Goal: Information Seeking & Learning: Learn about a topic

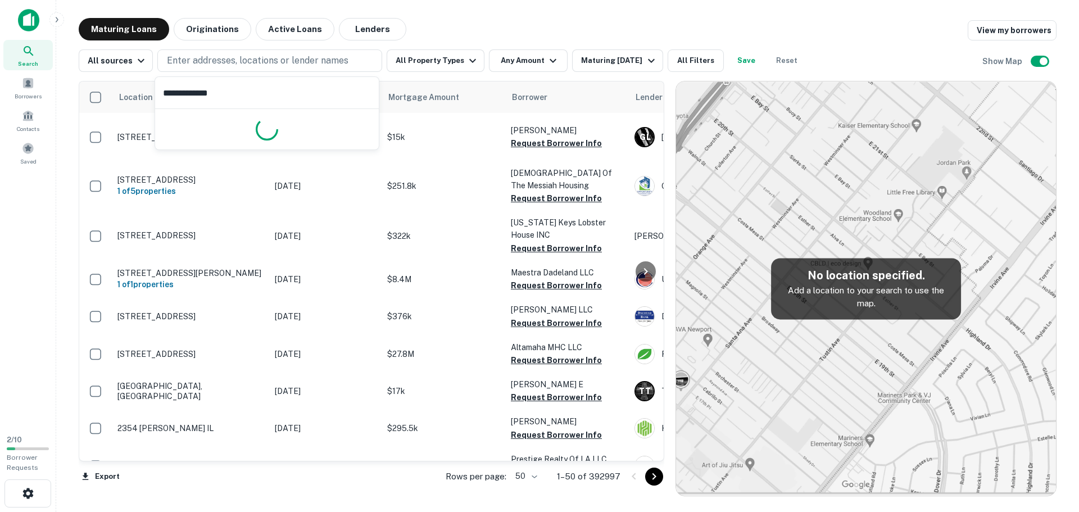
type input "**********"
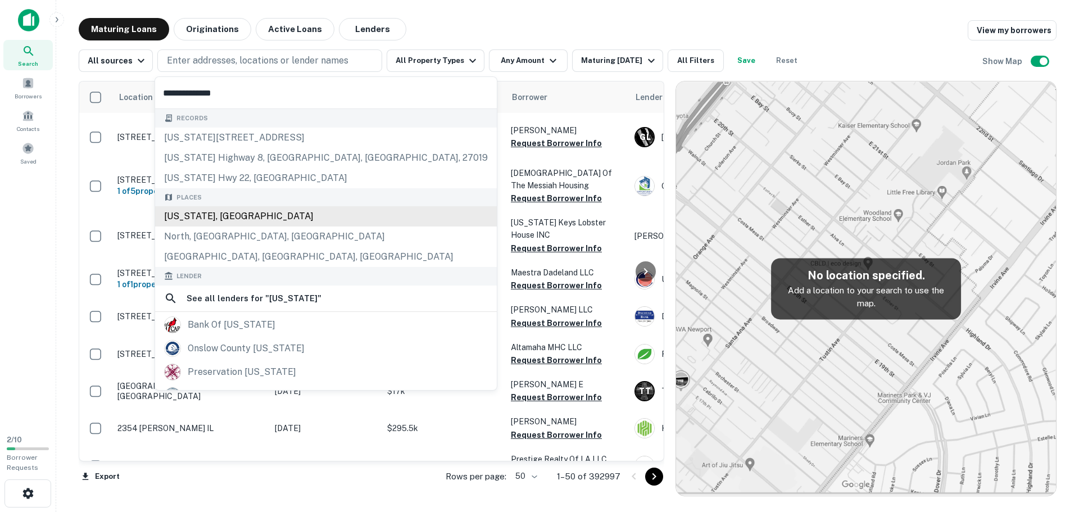
click at [243, 219] on div "Places [US_STATE], [GEOGRAPHIC_DATA] [GEOGRAPHIC_DATA], [GEOGRAPHIC_DATA], [GEO…" at bounding box center [326, 227] width 342 height 79
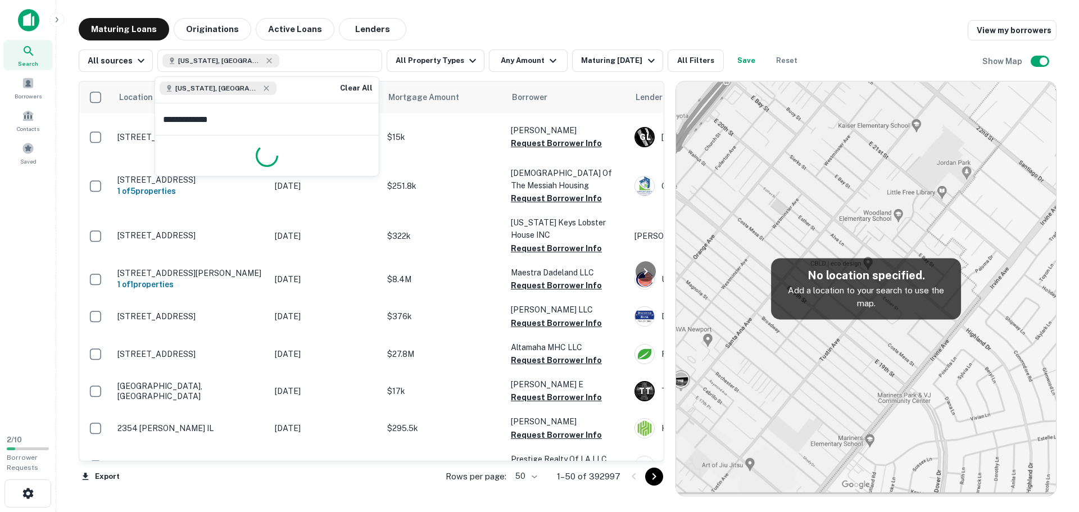
type input "**********"
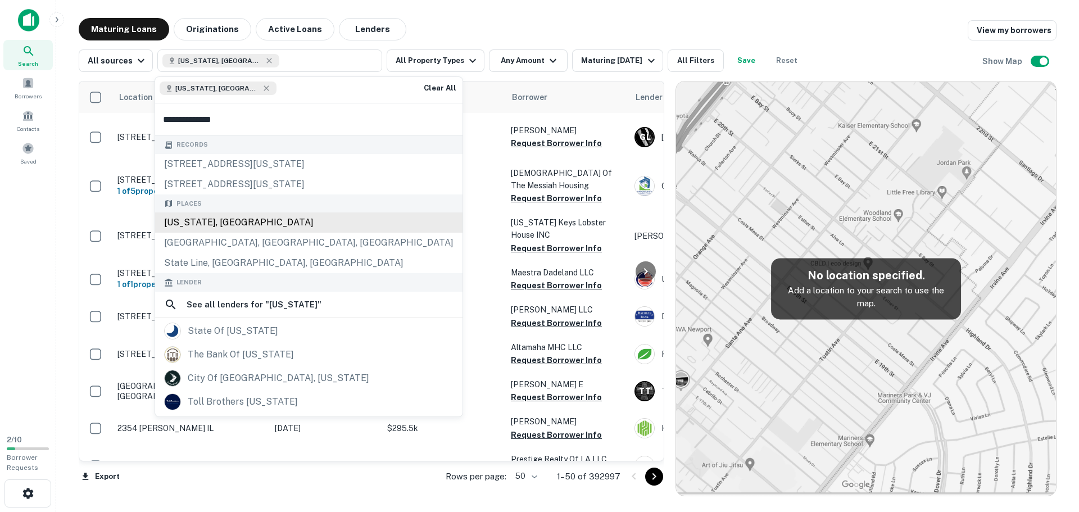
click at [228, 216] on div "[US_STATE], [GEOGRAPHIC_DATA]" at bounding box center [308, 222] width 307 height 20
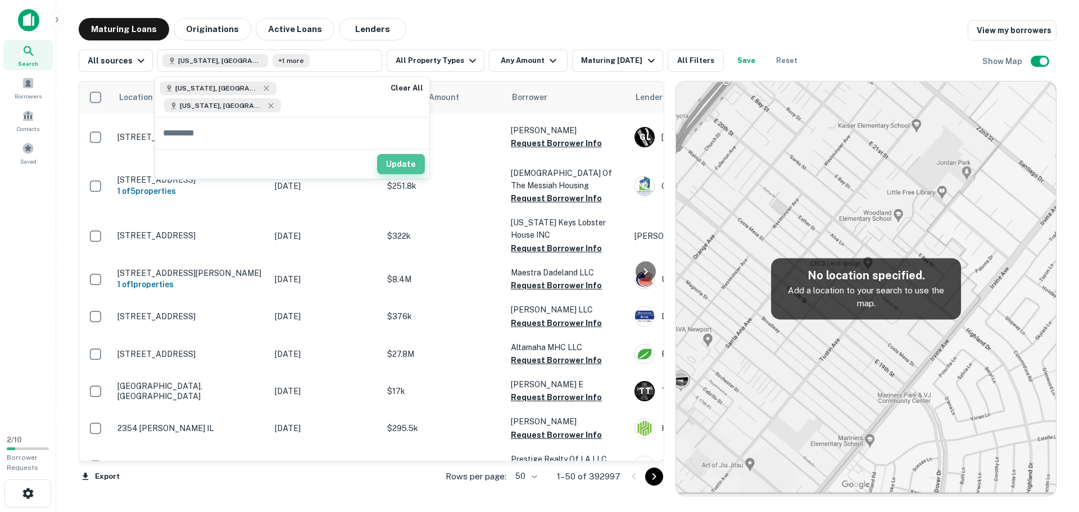
click at [386, 154] on button "Update" at bounding box center [401, 164] width 48 height 20
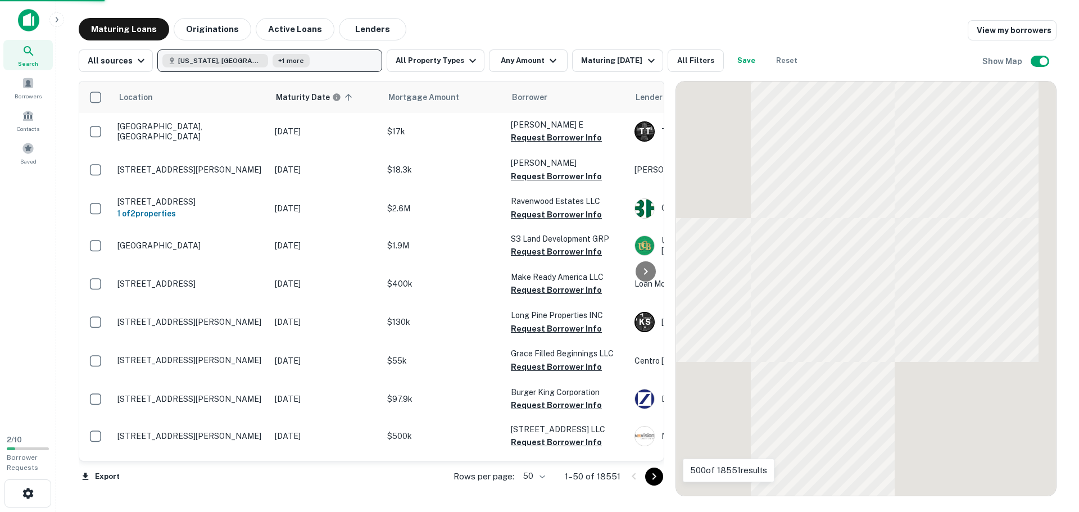
click at [327, 63] on button "[US_STATE], [GEOGRAPHIC_DATA] +1 more" at bounding box center [269, 60] width 225 height 22
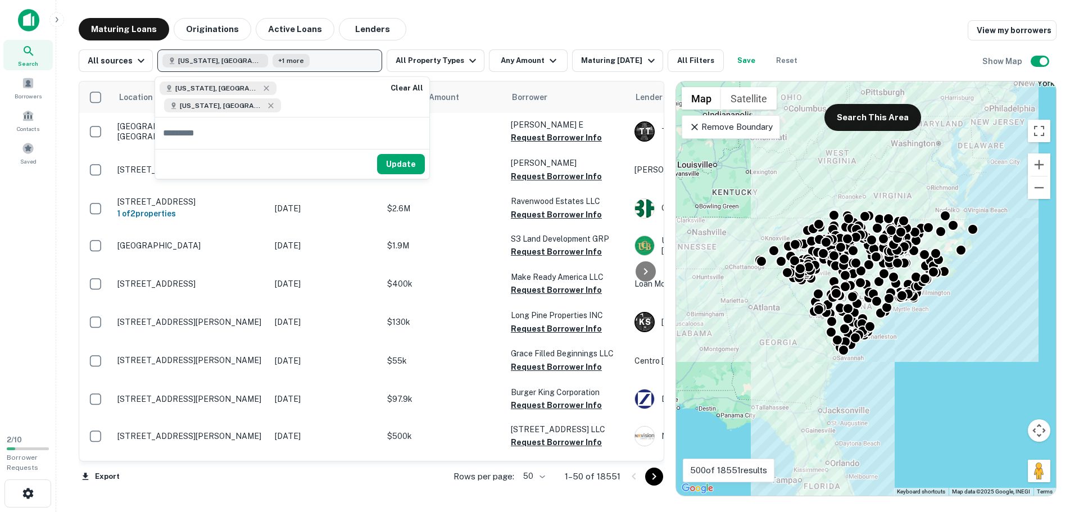
click at [325, 62] on button "[US_STATE], [GEOGRAPHIC_DATA] +1 more" at bounding box center [269, 60] width 225 height 22
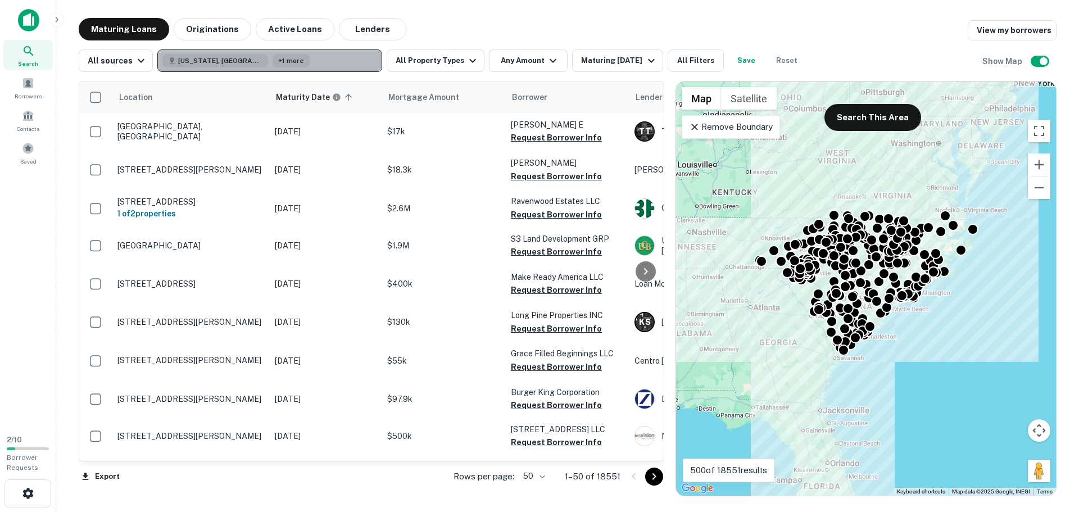
click at [325, 62] on button "[US_STATE], [GEOGRAPHIC_DATA] +1 more" at bounding box center [269, 60] width 225 height 22
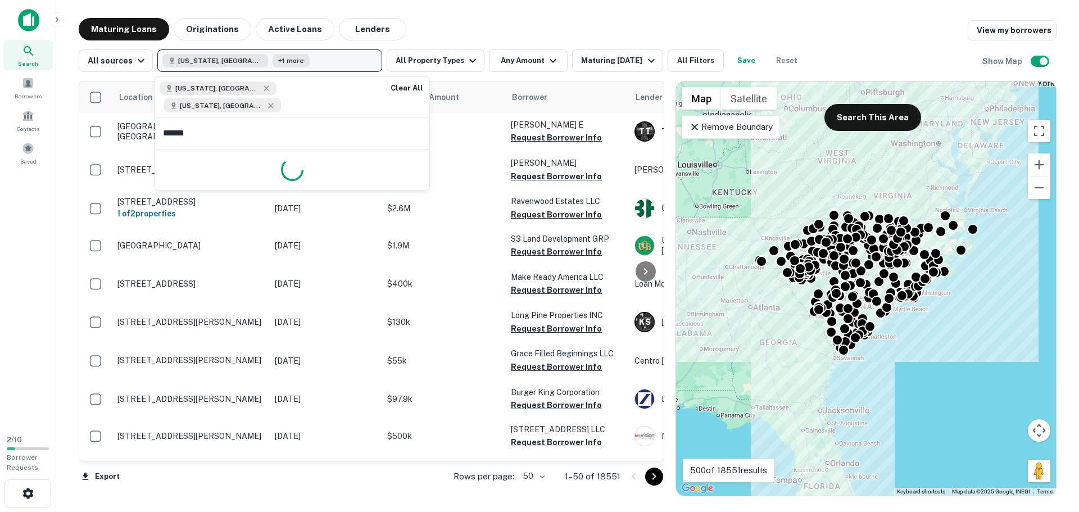
type input "*******"
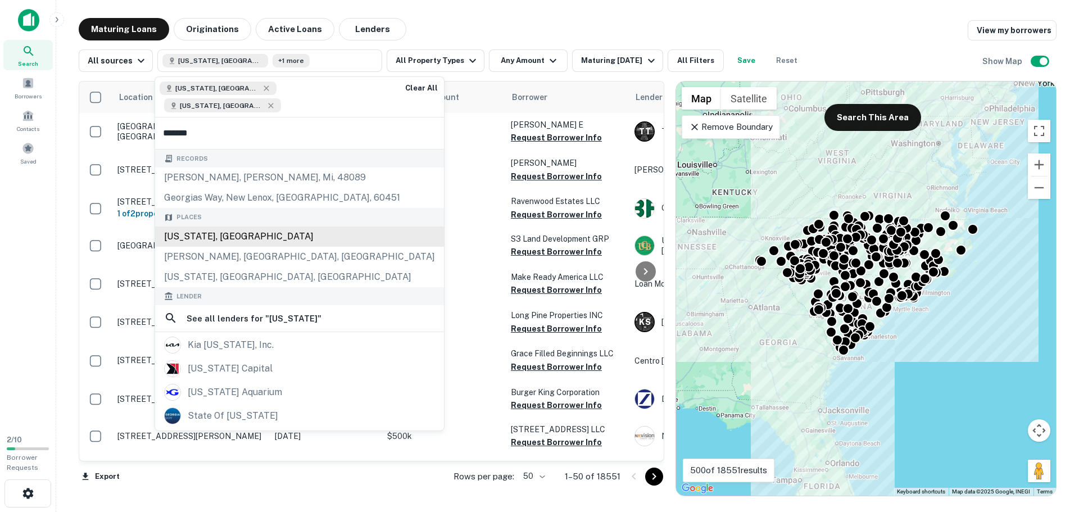
click at [212, 226] on div "[US_STATE], [GEOGRAPHIC_DATA]" at bounding box center [299, 236] width 289 height 20
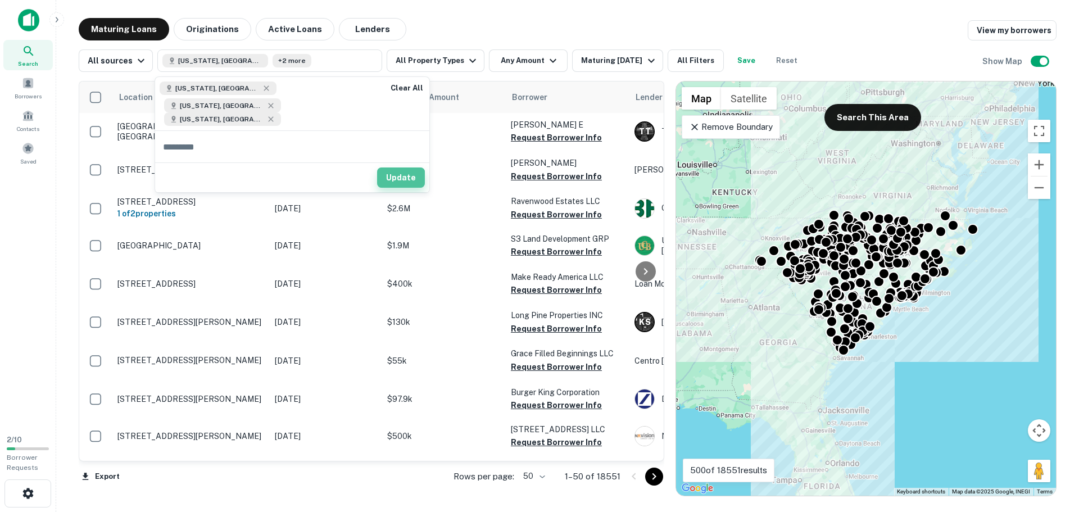
drag, startPoint x: 395, startPoint y: 167, endPoint x: 429, endPoint y: 62, distance: 110.5
click at [395, 167] on button "Update" at bounding box center [401, 177] width 48 height 20
click at [429, 62] on button "All Property Types" at bounding box center [436, 60] width 98 height 22
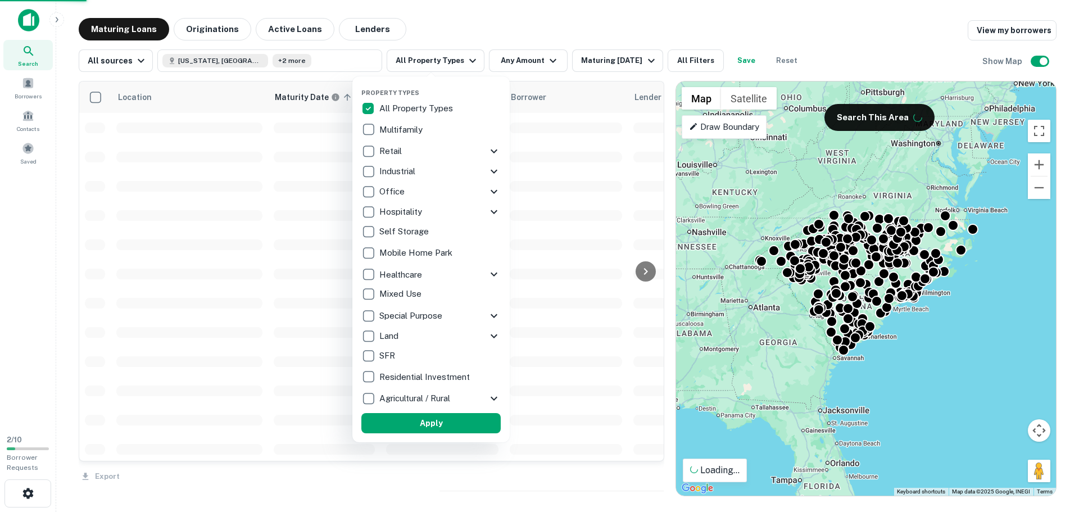
click at [494, 212] on icon at bounding box center [493, 211] width 13 height 13
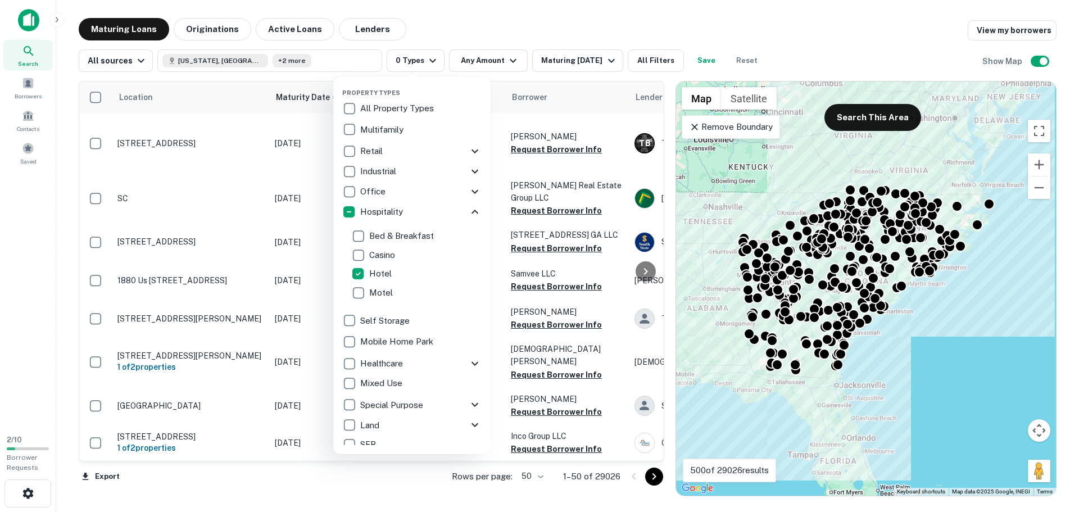
click at [469, 208] on icon at bounding box center [474, 211] width 13 height 13
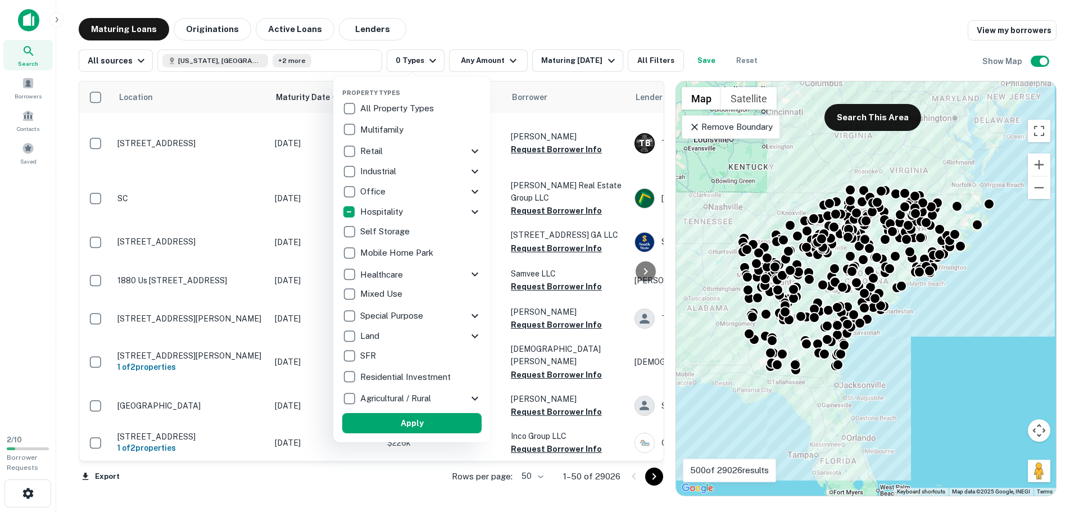
click at [396, 423] on button "Apply" at bounding box center [411, 423] width 139 height 20
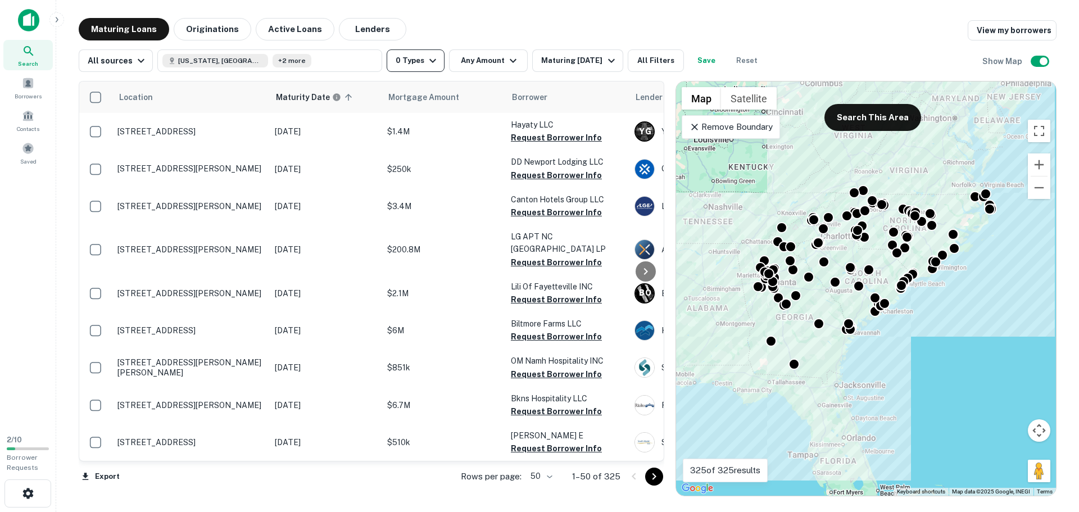
click at [406, 61] on button "0 Types" at bounding box center [416, 60] width 58 height 22
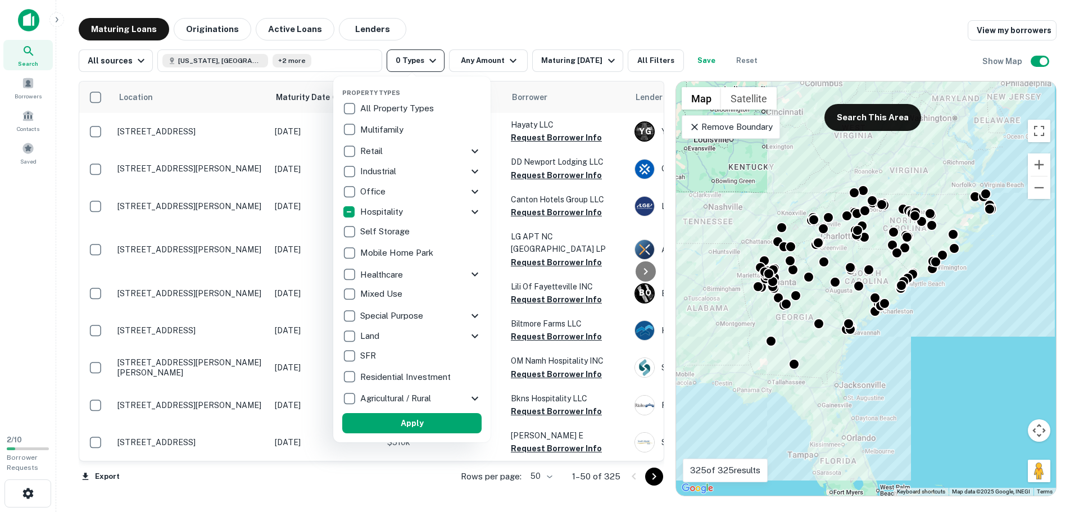
click at [406, 61] on div at bounding box center [539, 256] width 1079 height 512
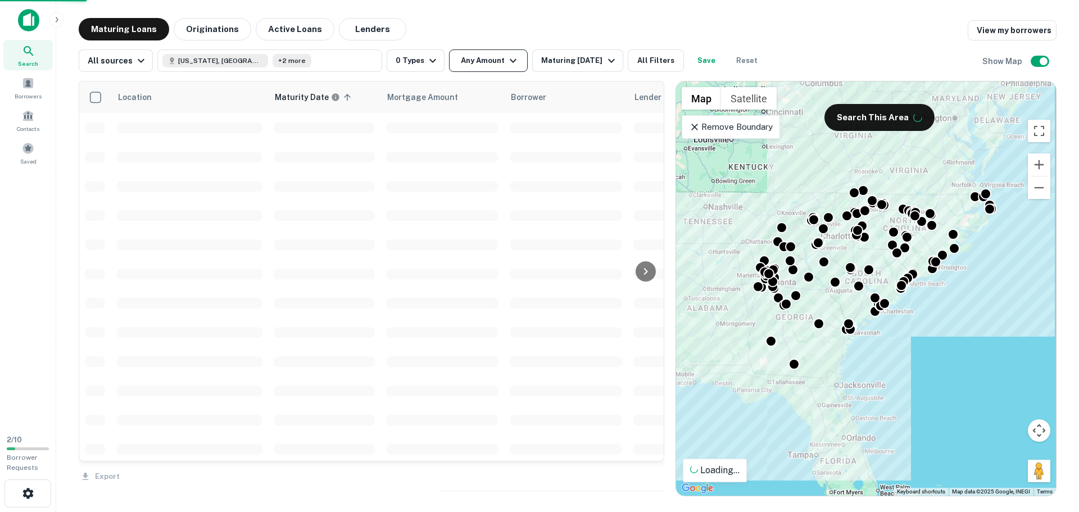
click at [479, 60] on button "Any Amount" at bounding box center [488, 60] width 79 height 22
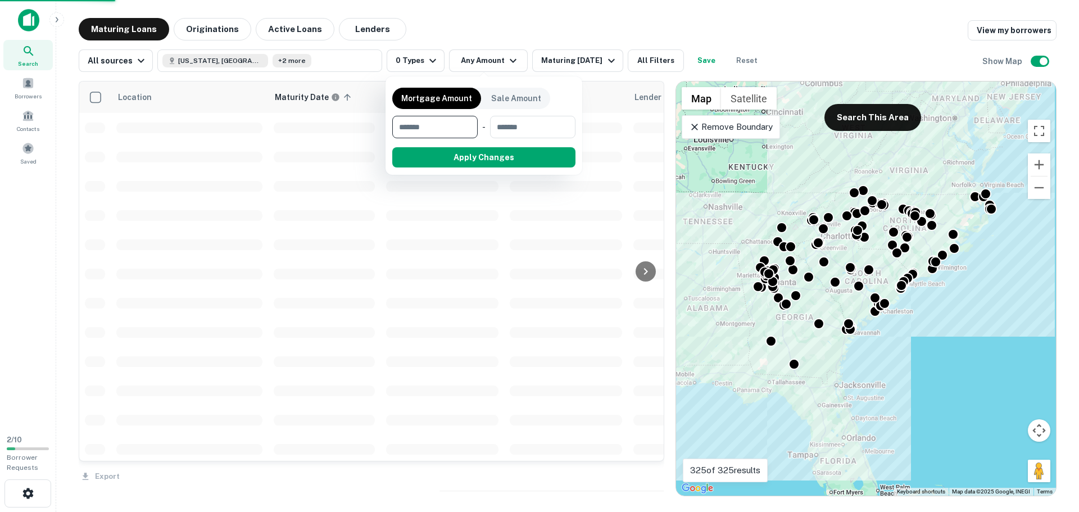
type input "*"
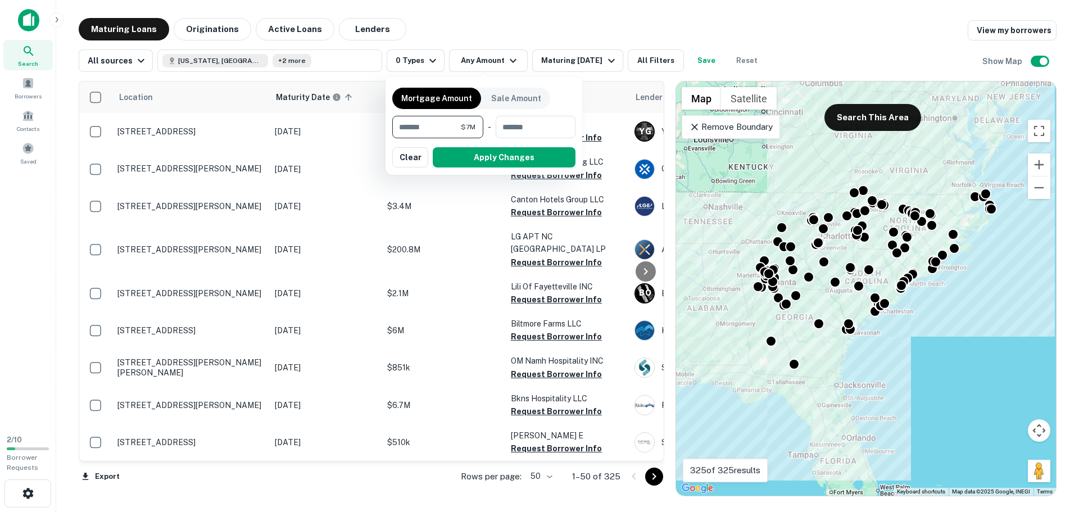
type input "*******"
type input "********"
click at [466, 171] on div "Mortgage Amount Sale Amount ******* $7M ​ - ******** $15M ​ Apply Changes Clear" at bounding box center [483, 125] width 197 height 98
click at [471, 160] on button "Apply Changes" at bounding box center [504, 157] width 143 height 20
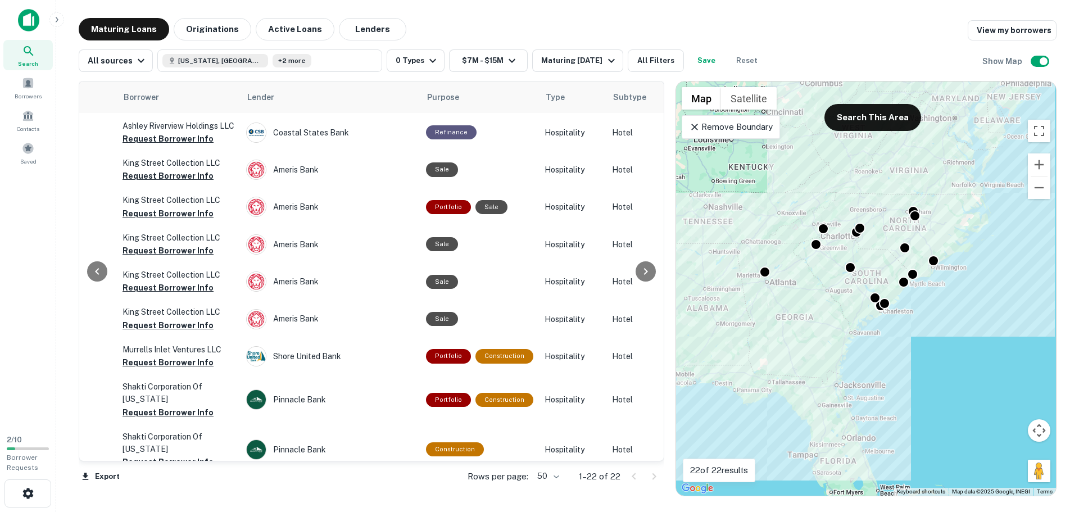
scroll to position [517, 388]
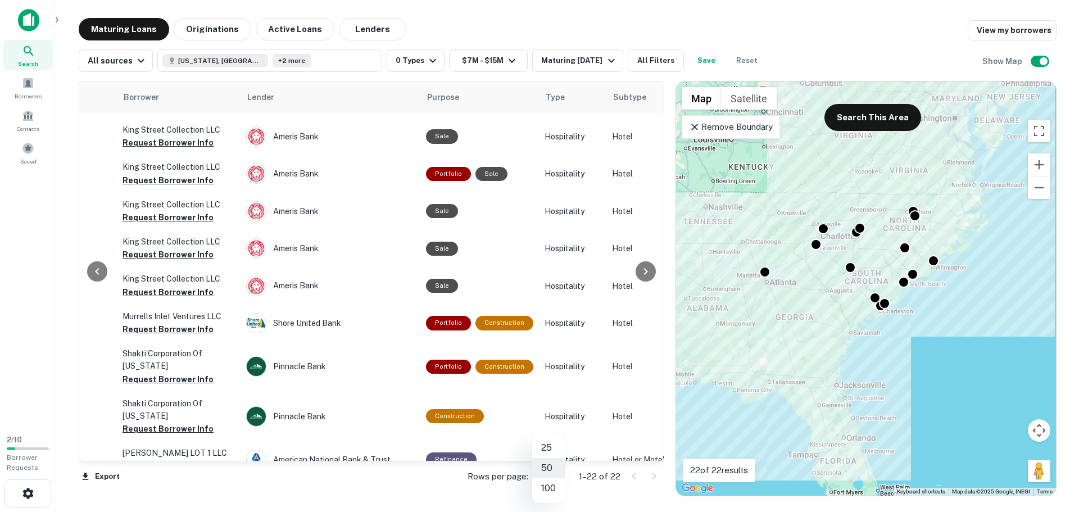
click at [554, 479] on body "Search Borrowers Contacts Saved 2 / 10 Borrower Requests Maturing Loans Origina…" at bounding box center [539, 256] width 1079 height 512
click at [548, 488] on li "100" at bounding box center [548, 488] width 33 height 20
click at [597, 57] on div "Maturing [DATE]" at bounding box center [579, 60] width 76 height 13
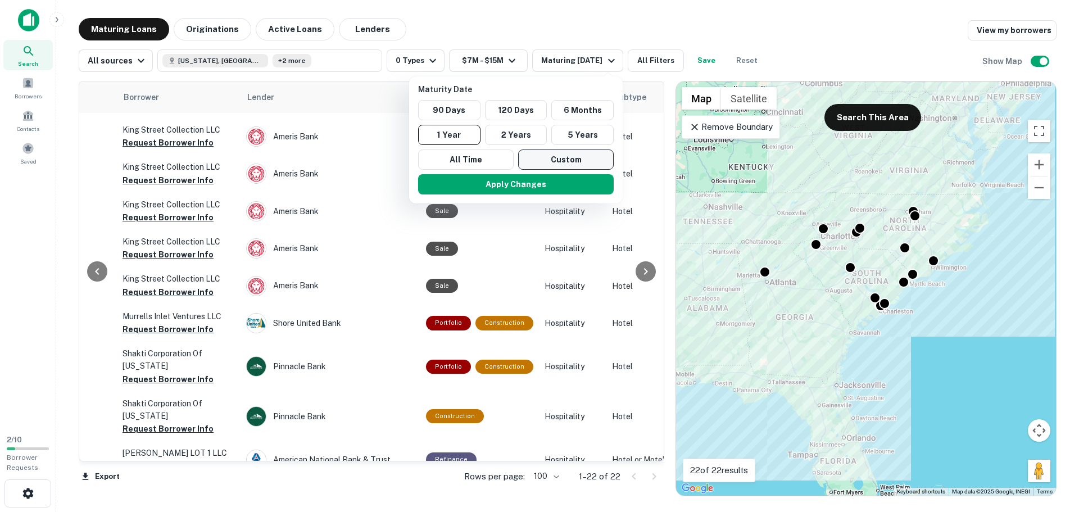
click at [557, 158] on button "Custom" at bounding box center [566, 159] width 96 height 20
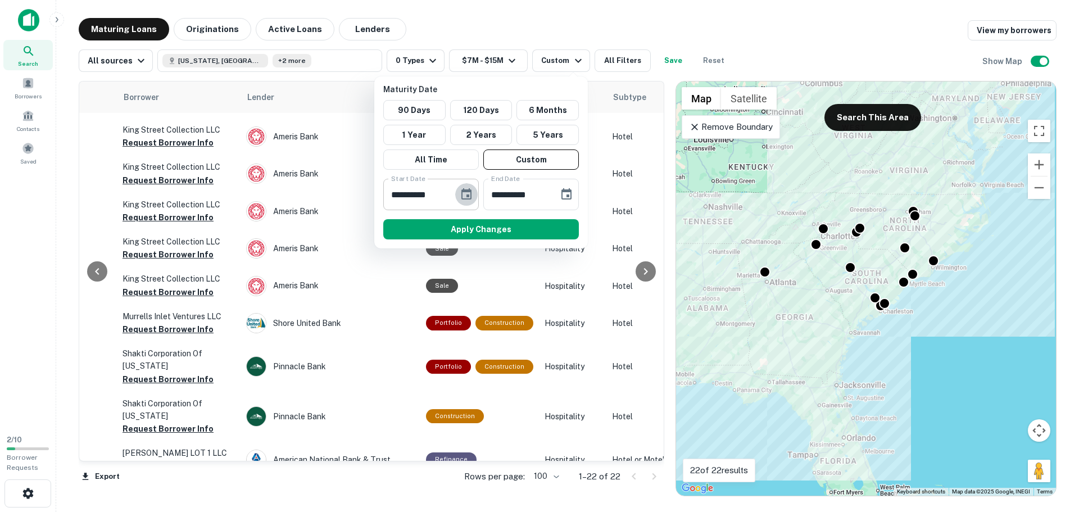
click at [468, 195] on icon "Choose date, selected date is Sep 30, 2025" at bounding box center [466, 193] width 10 height 11
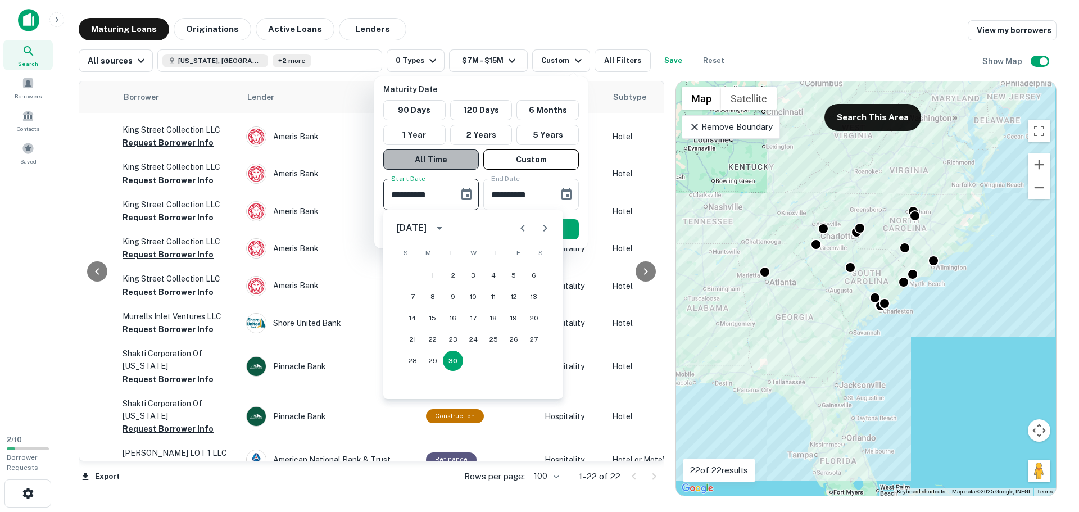
click at [450, 159] on button "All Time" at bounding box center [431, 159] width 96 height 20
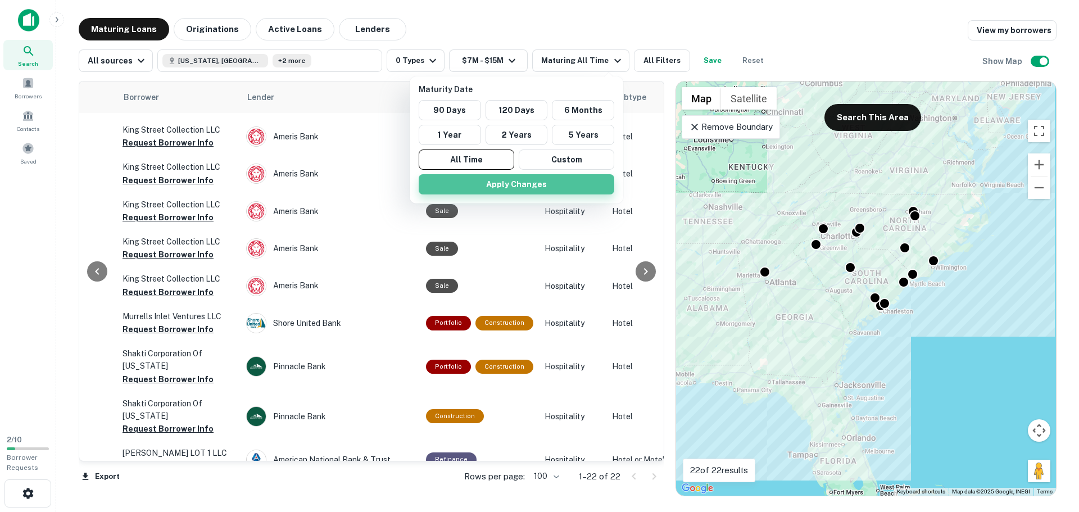
click at [500, 180] on button "Apply Changes" at bounding box center [517, 184] width 196 height 20
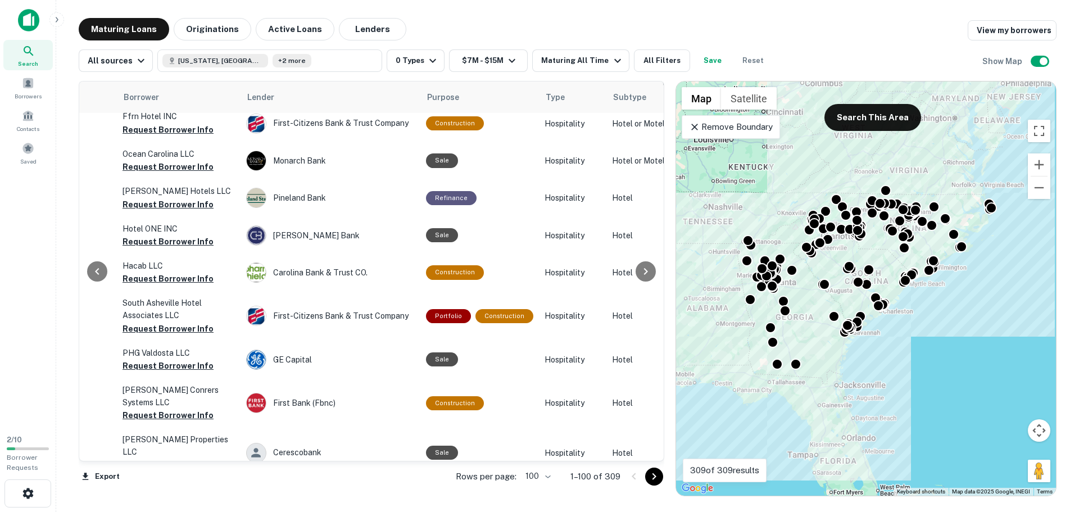
scroll to position [0, 388]
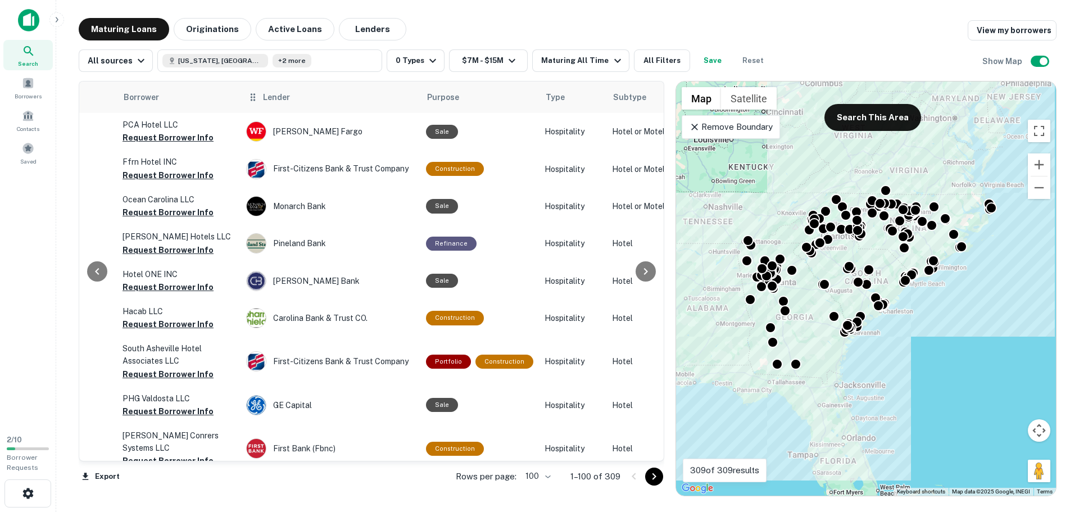
click at [264, 98] on span "Lender" at bounding box center [276, 96] width 27 height 13
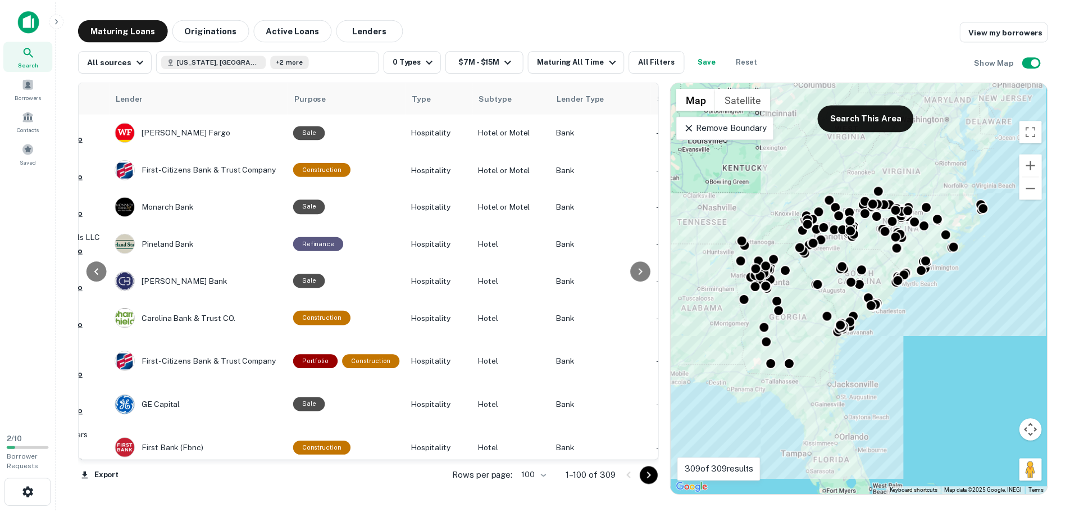
scroll to position [0, 416]
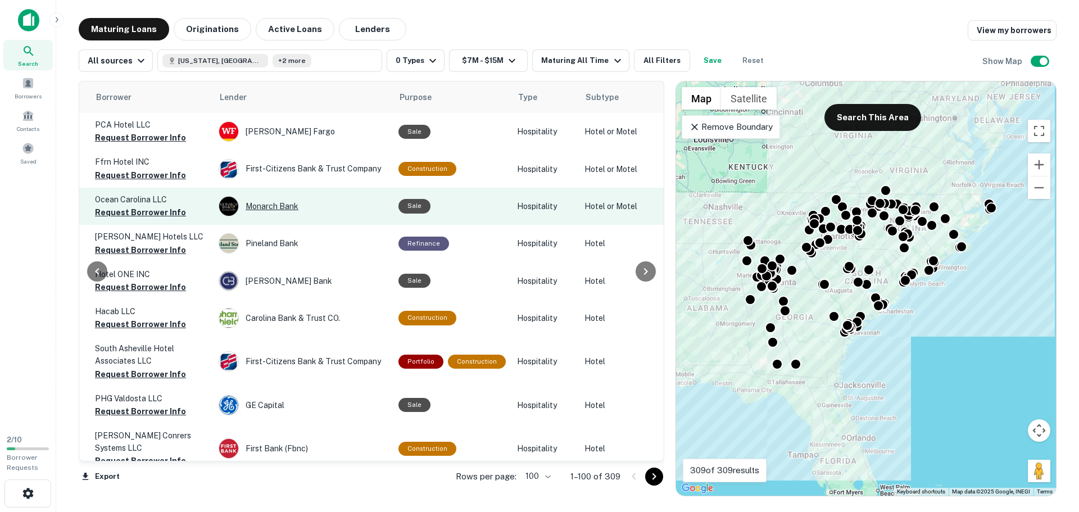
click at [322, 202] on div "Monarch Bank" at bounding box center [303, 206] width 169 height 20
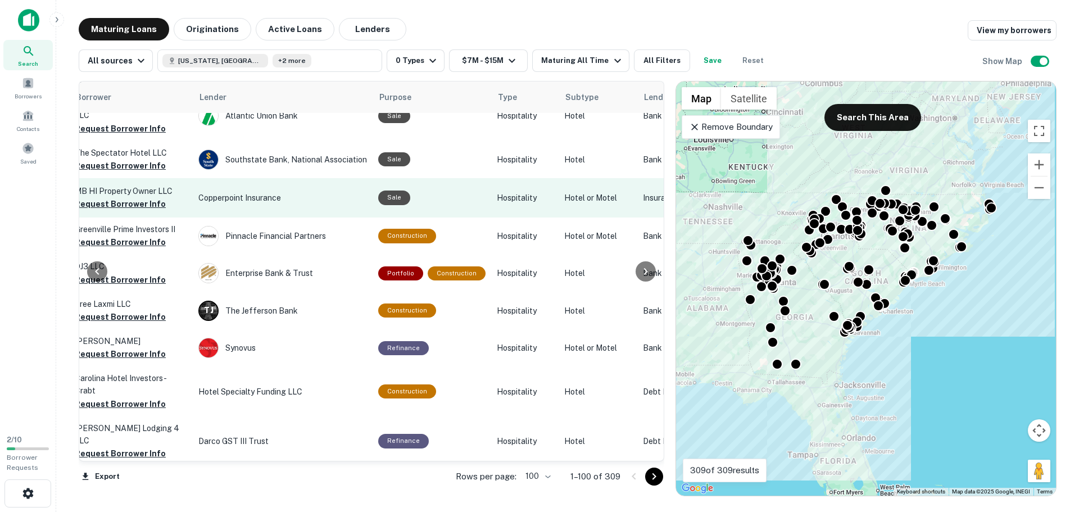
scroll to position [3568, 436]
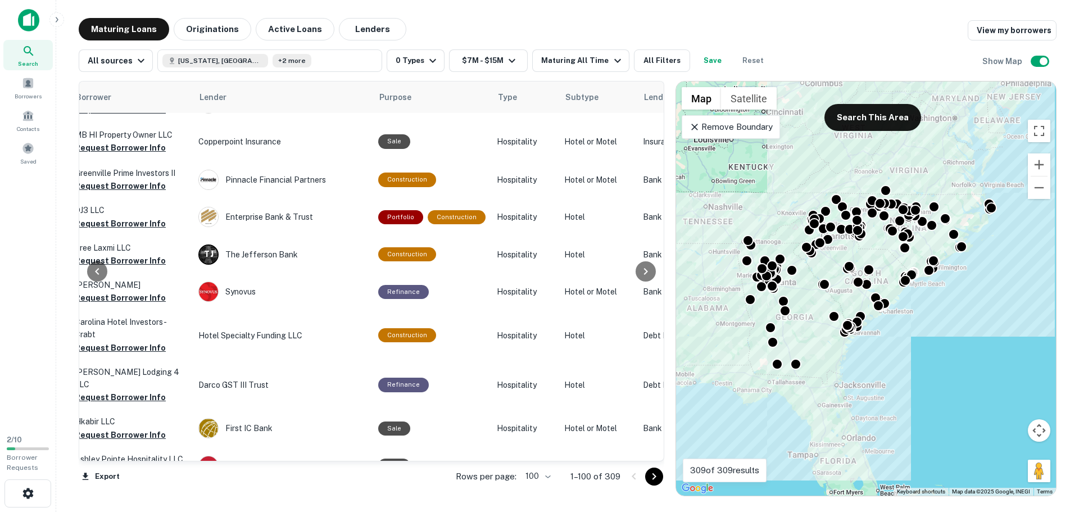
click at [656, 479] on icon "Go to next page" at bounding box center [653, 476] width 13 height 13
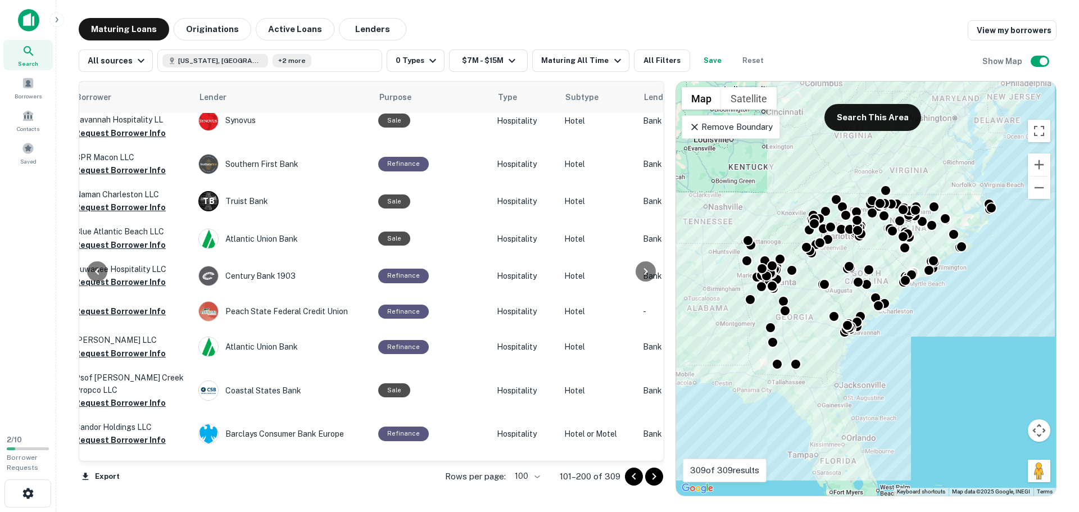
scroll to position [3147, 436]
